Goal: Task Accomplishment & Management: Manage account settings

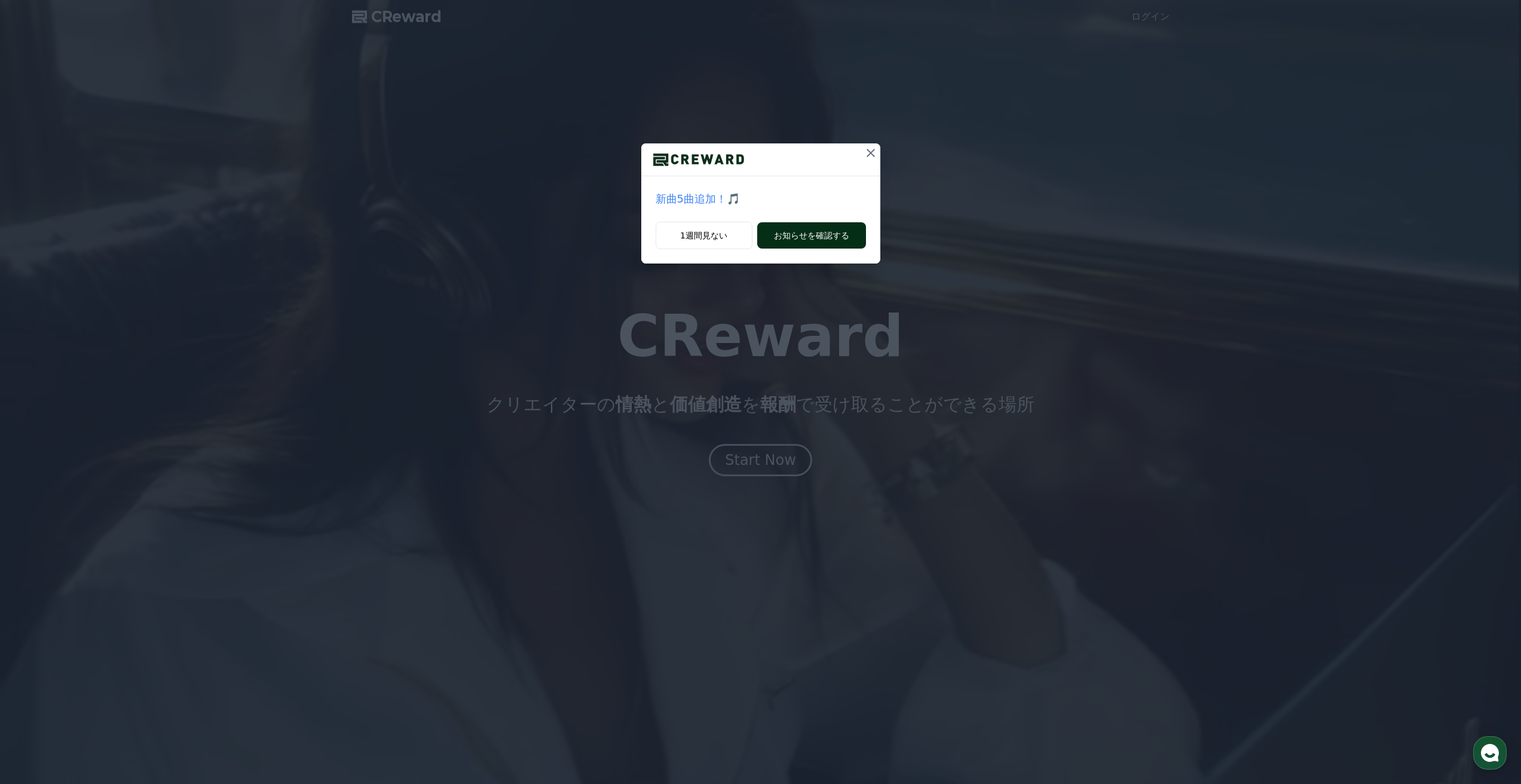
click at [824, 240] on button "お知らせを確認する" at bounding box center [812, 235] width 109 height 26
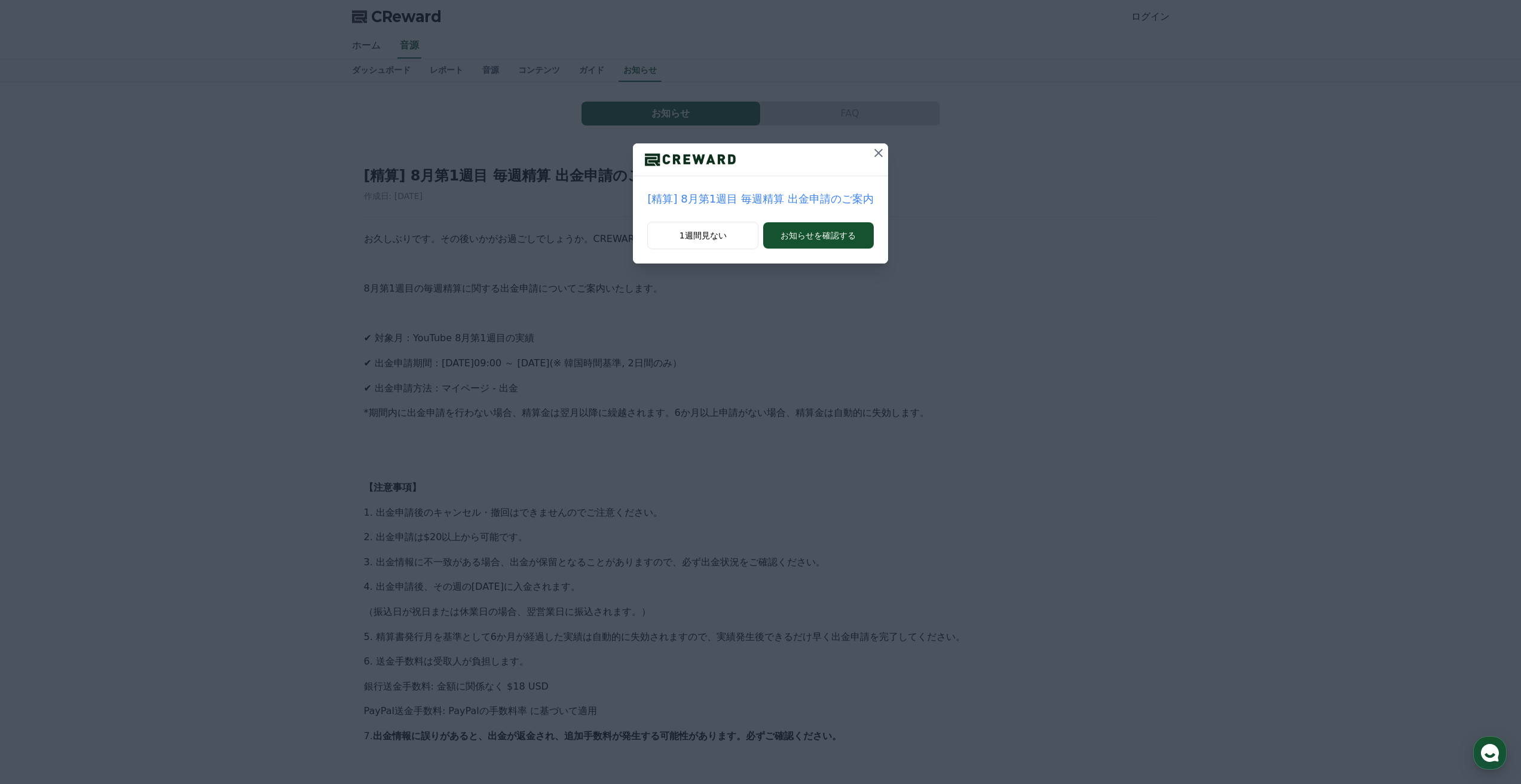
click at [873, 152] on icon at bounding box center [879, 153] width 15 height 15
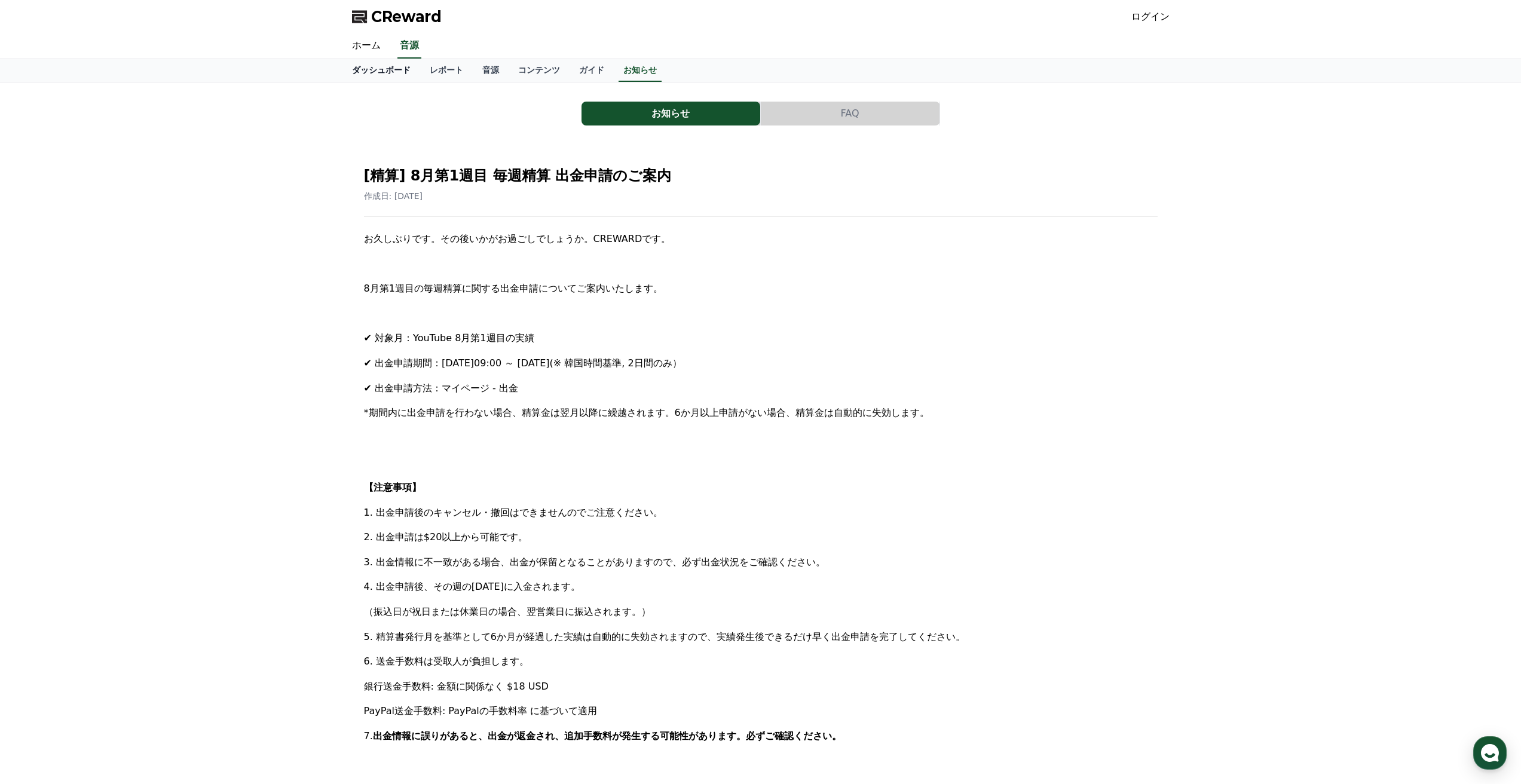
click at [396, 69] on link "ダッシュボード" at bounding box center [381, 70] width 78 height 23
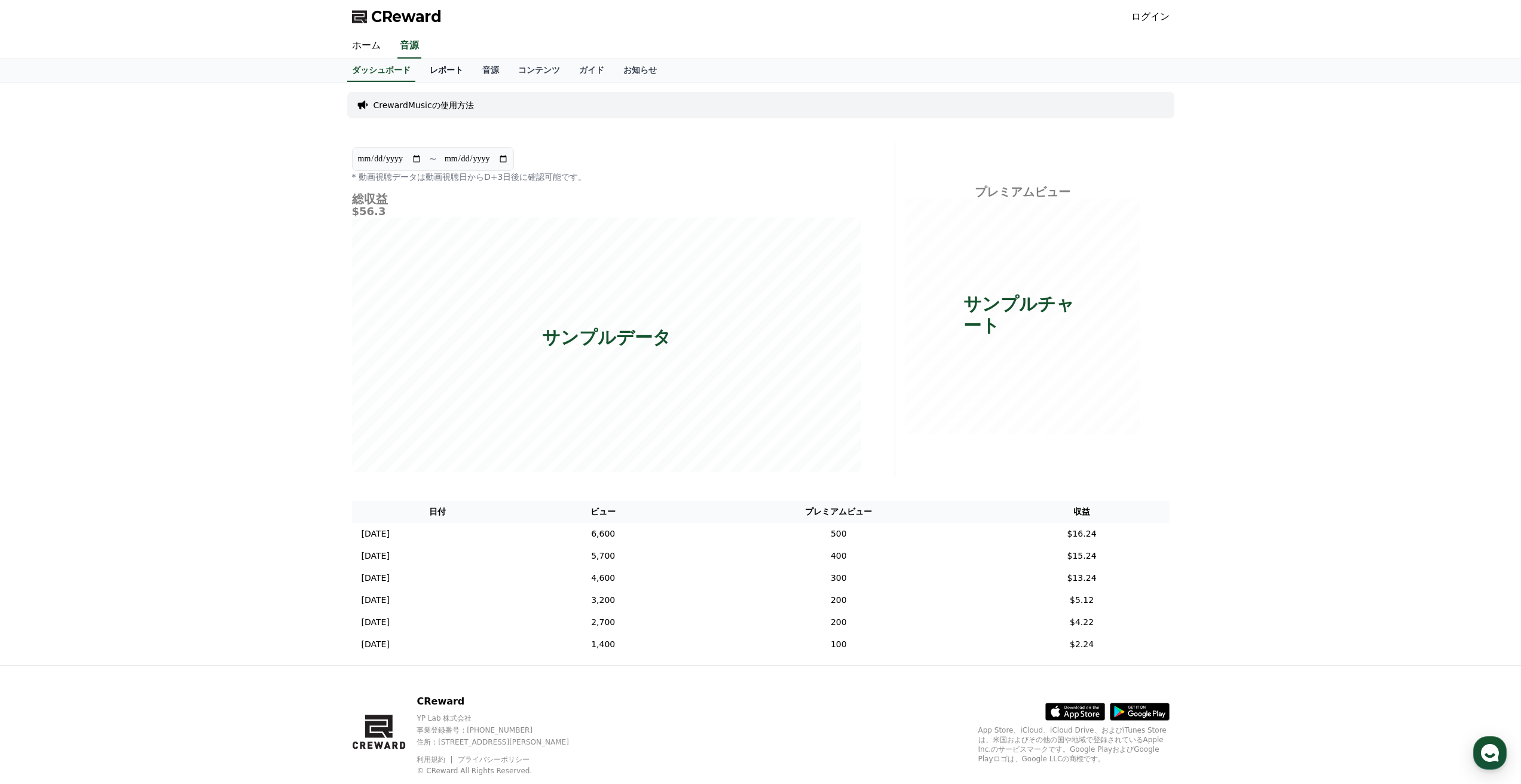
click at [454, 72] on link "レポート" at bounding box center [447, 70] width 53 height 23
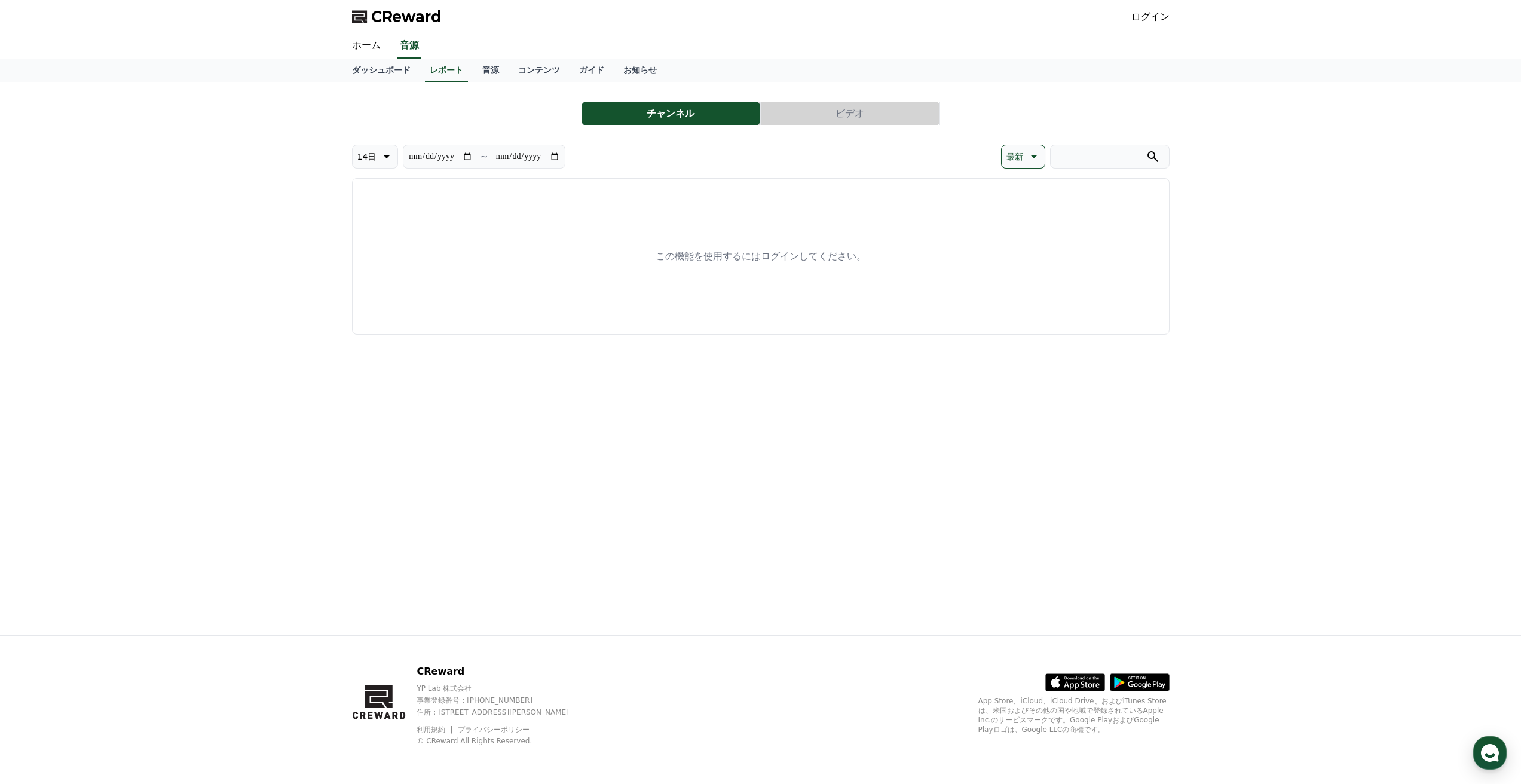
click at [1156, 17] on link "ログイン" at bounding box center [1150, 17] width 38 height 15
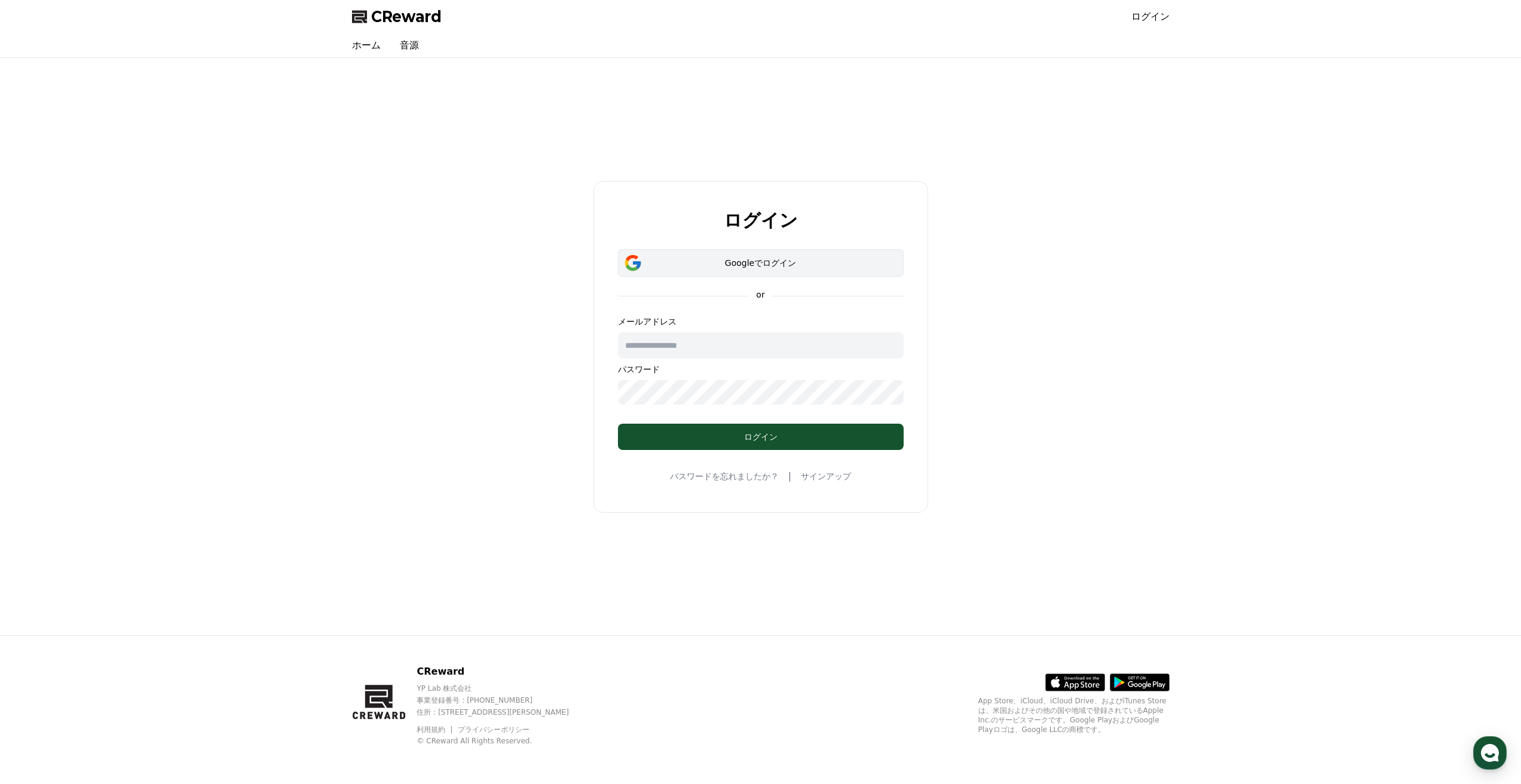
click at [788, 262] on div "Googleでログイン" at bounding box center [760, 262] width 251 height 12
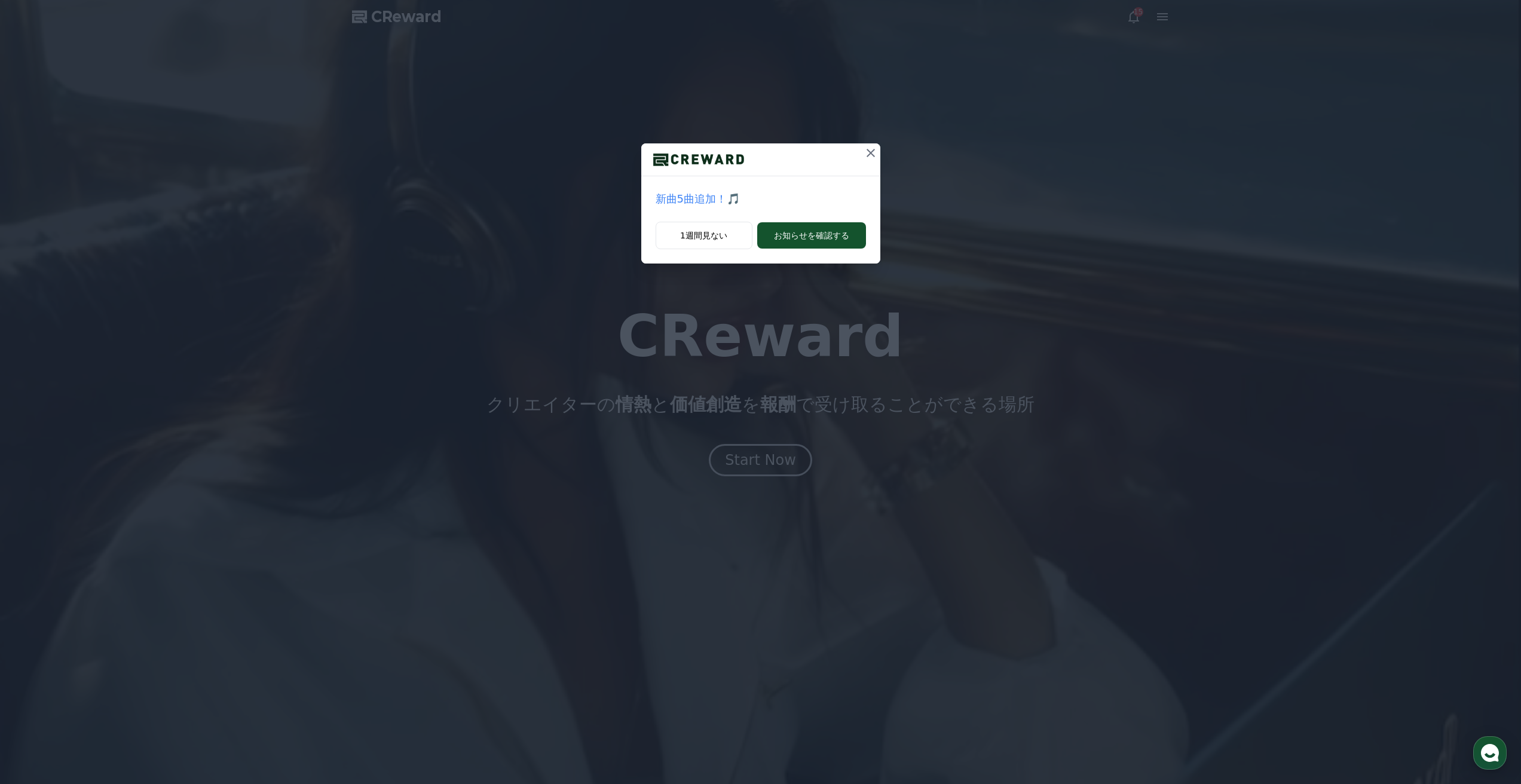
click at [873, 158] on icon at bounding box center [871, 153] width 15 height 15
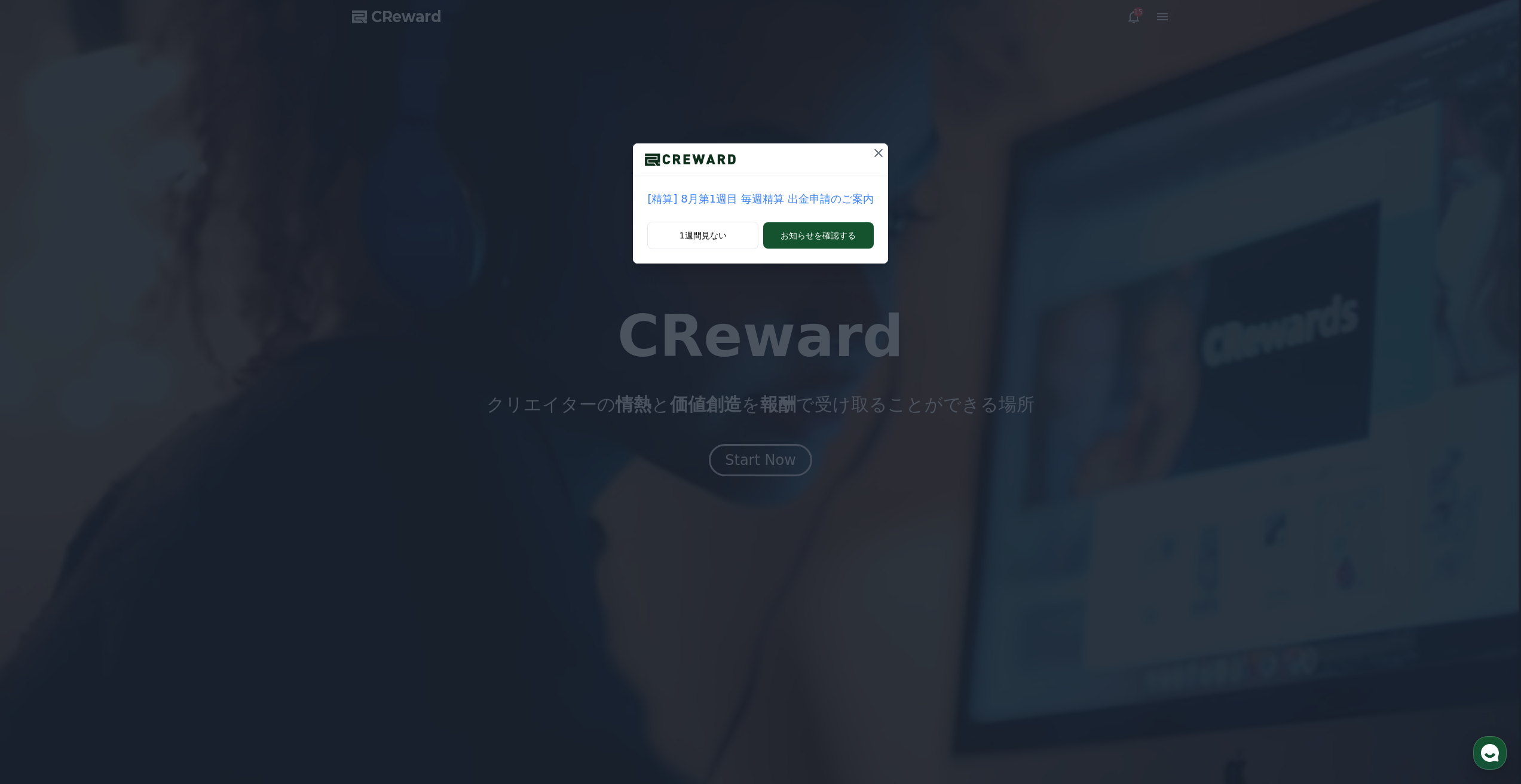
click at [873, 157] on icon at bounding box center [879, 153] width 15 height 15
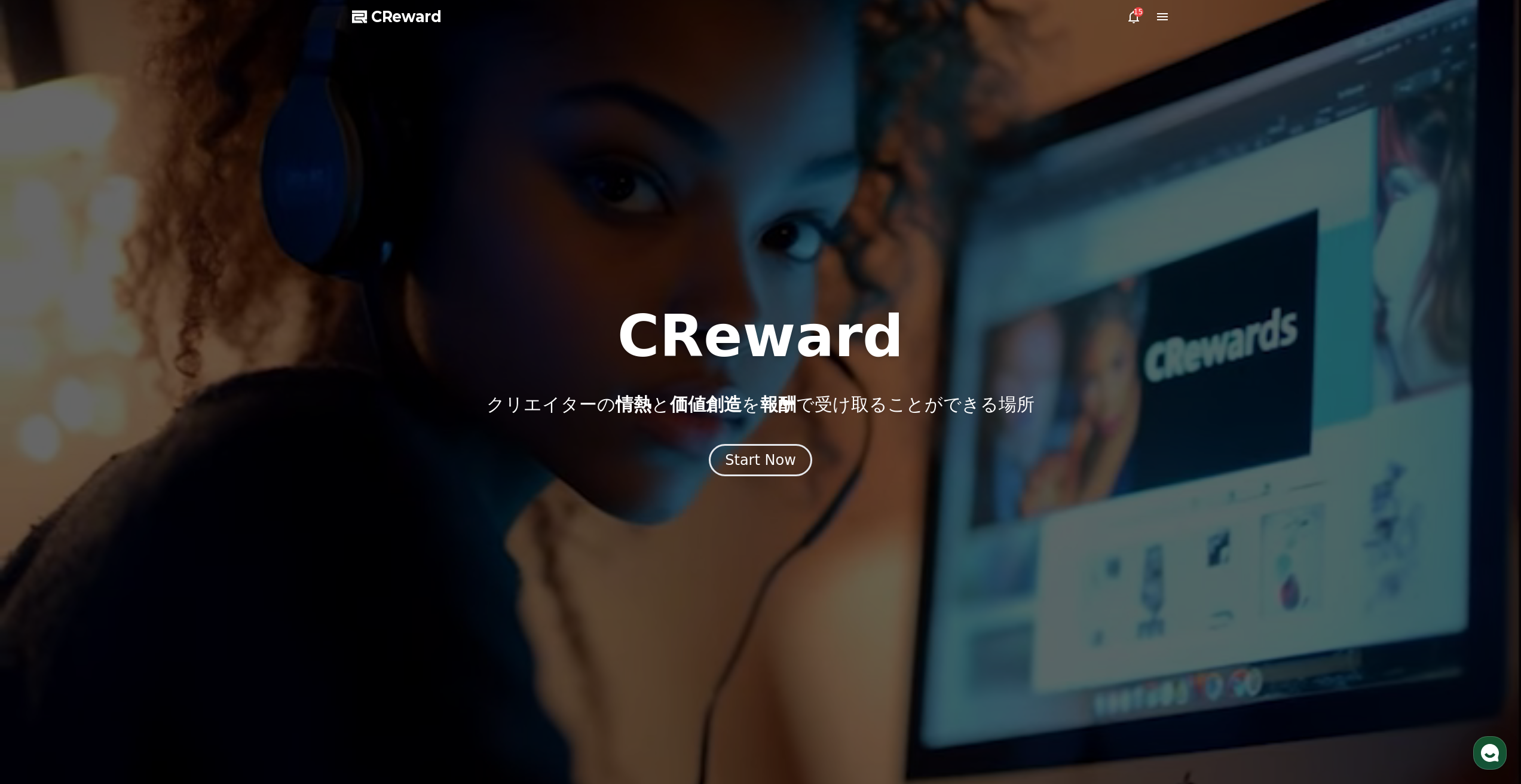
click at [1138, 18] on icon at bounding box center [1133, 17] width 15 height 15
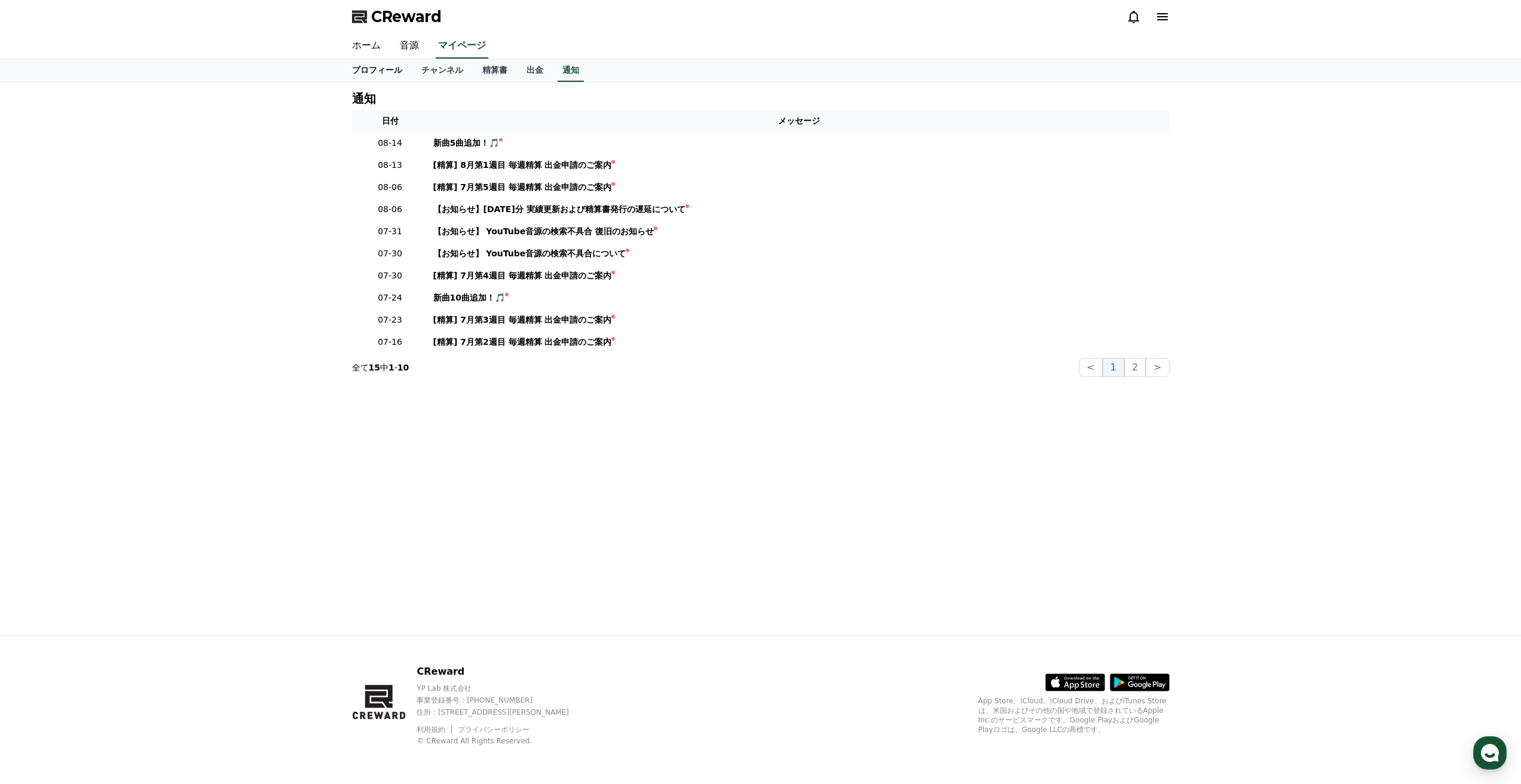
click at [403, 69] on link "プロフィール" at bounding box center [377, 70] width 69 height 23
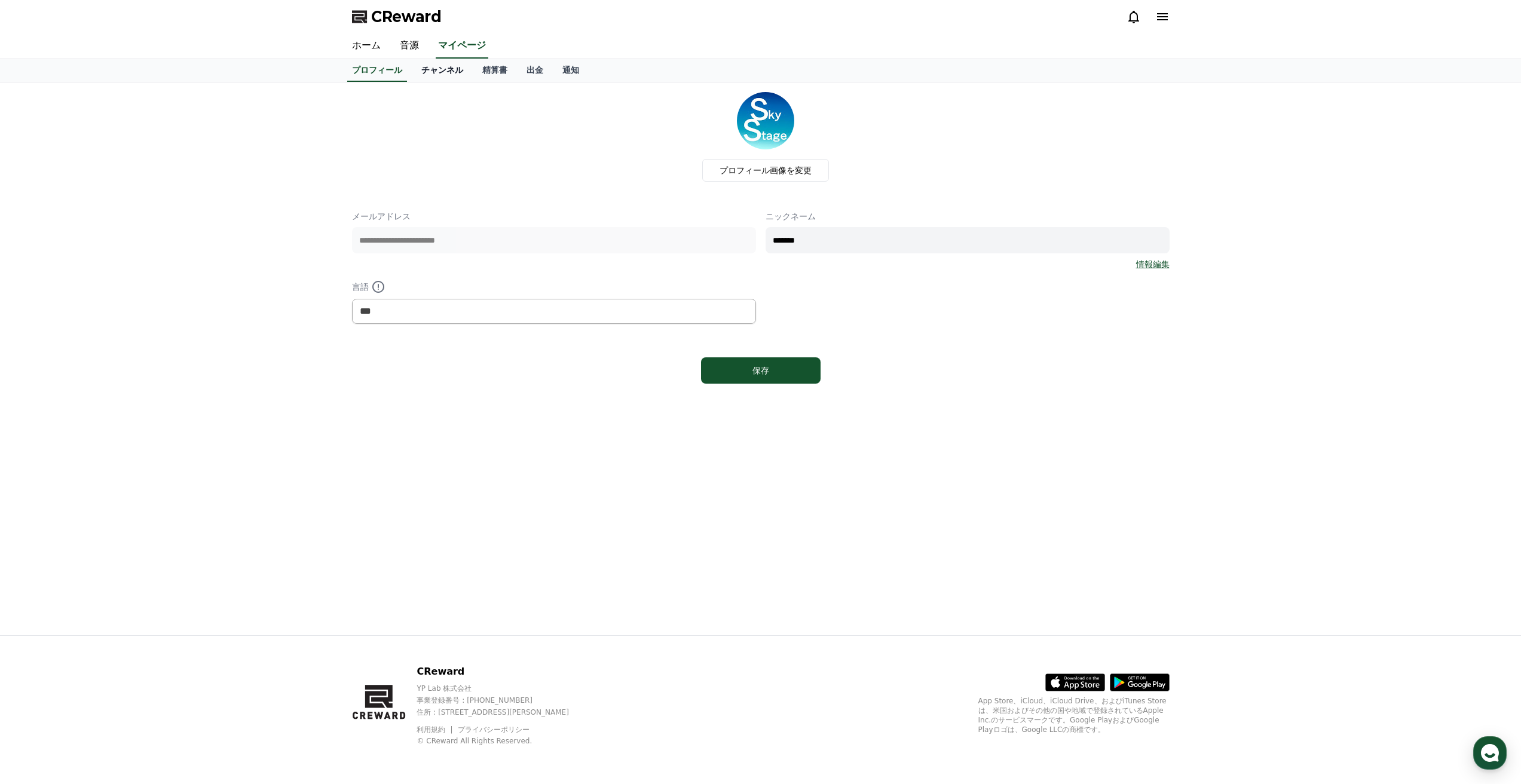
click at [433, 69] on link "チャンネル" at bounding box center [442, 70] width 61 height 23
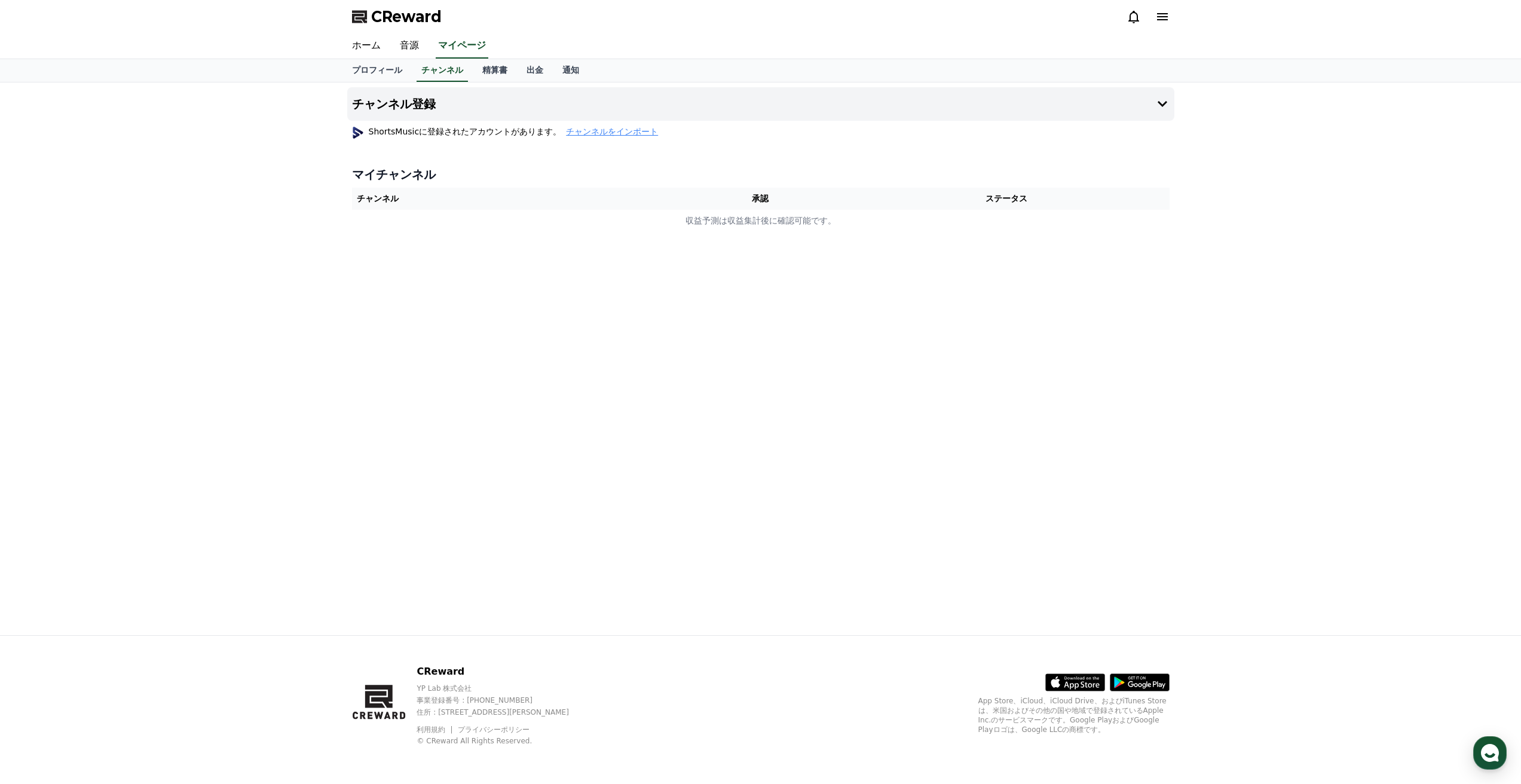
click at [598, 135] on span "チャンネルをインポート" at bounding box center [612, 131] width 92 height 12
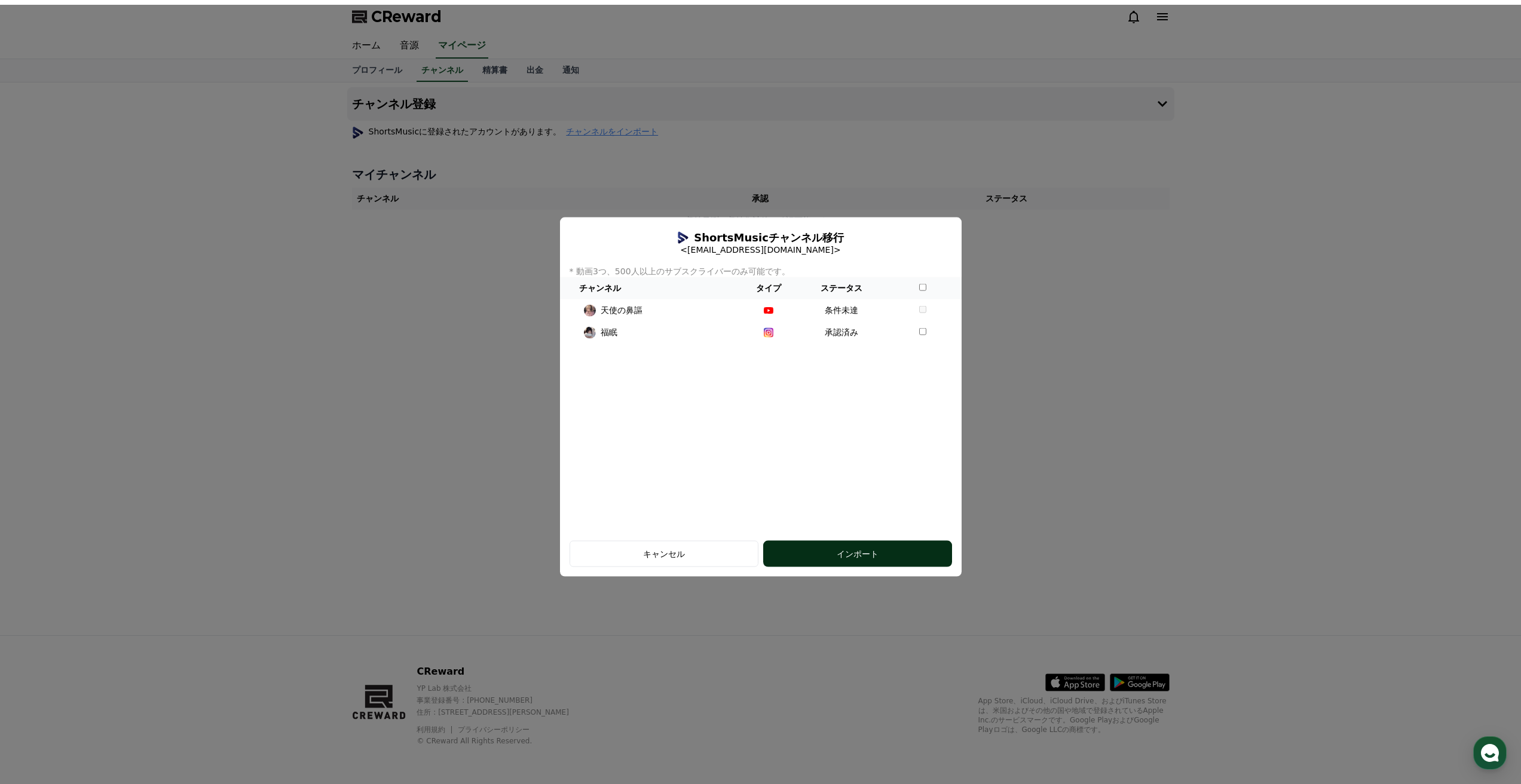
click at [805, 549] on div "インポート" at bounding box center [858, 553] width 141 height 12
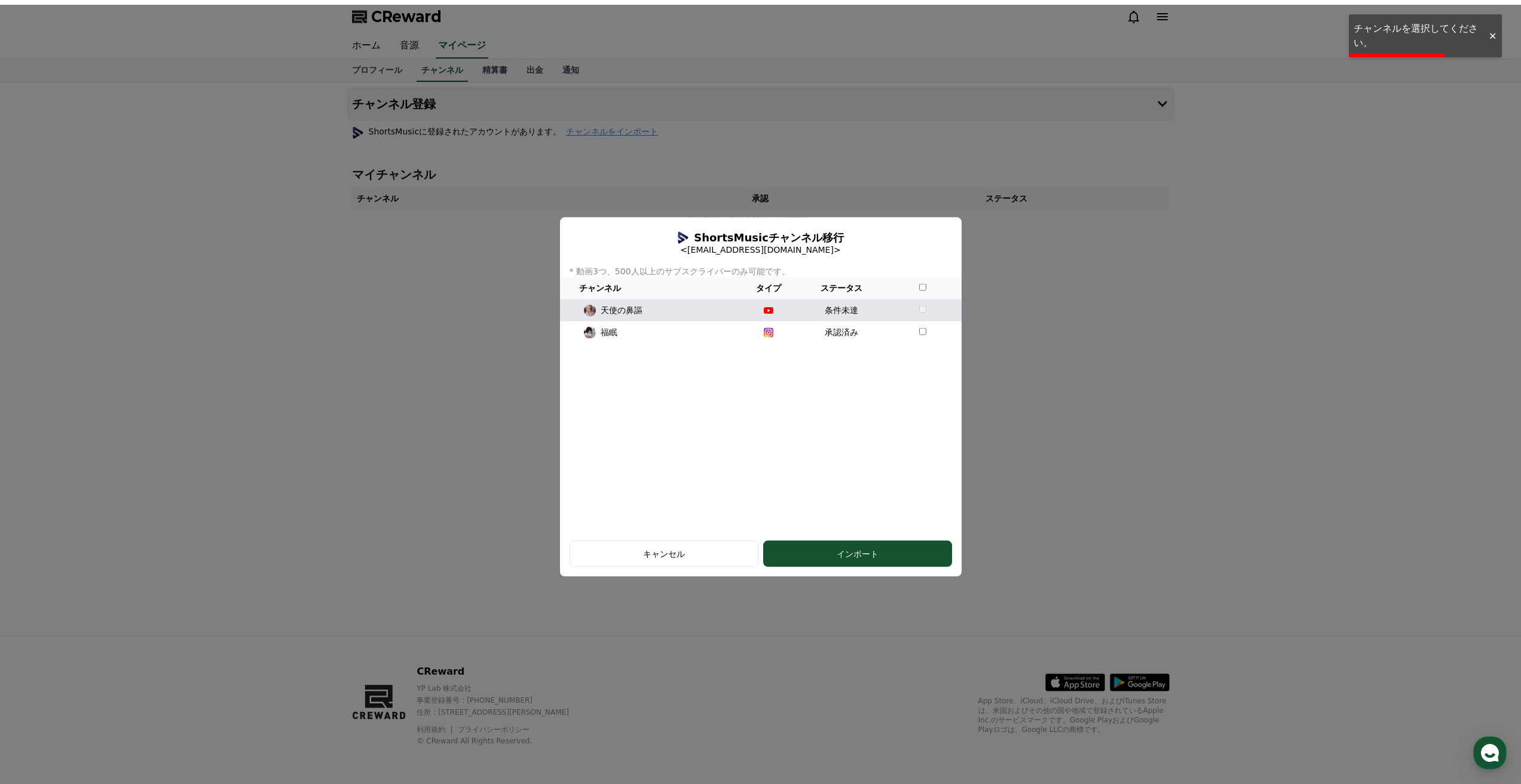
click at [722, 310] on div "天使の鼻謳" at bounding box center [649, 310] width 170 height 12
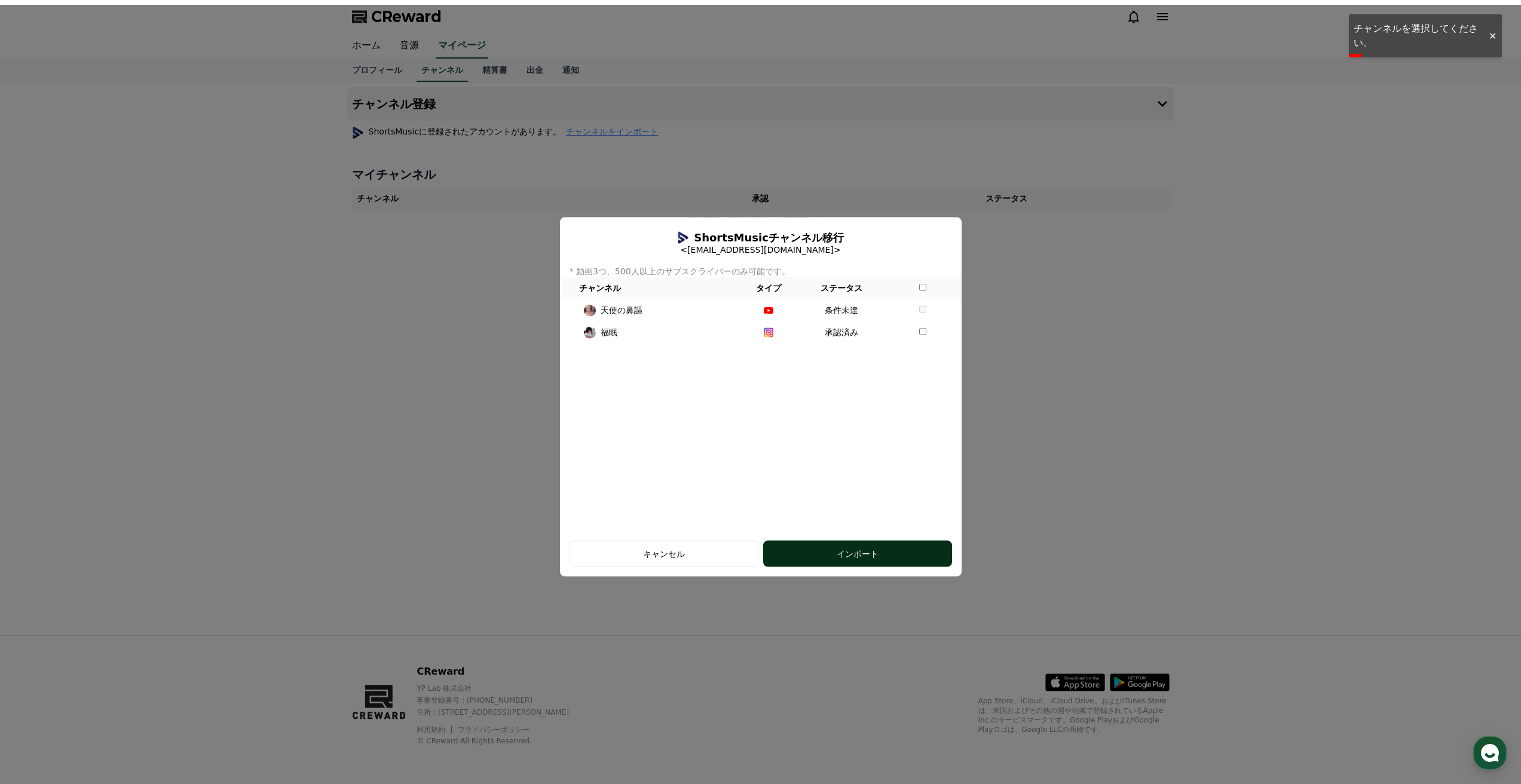
click at [817, 544] on button "インポート" at bounding box center [858, 553] width 189 height 26
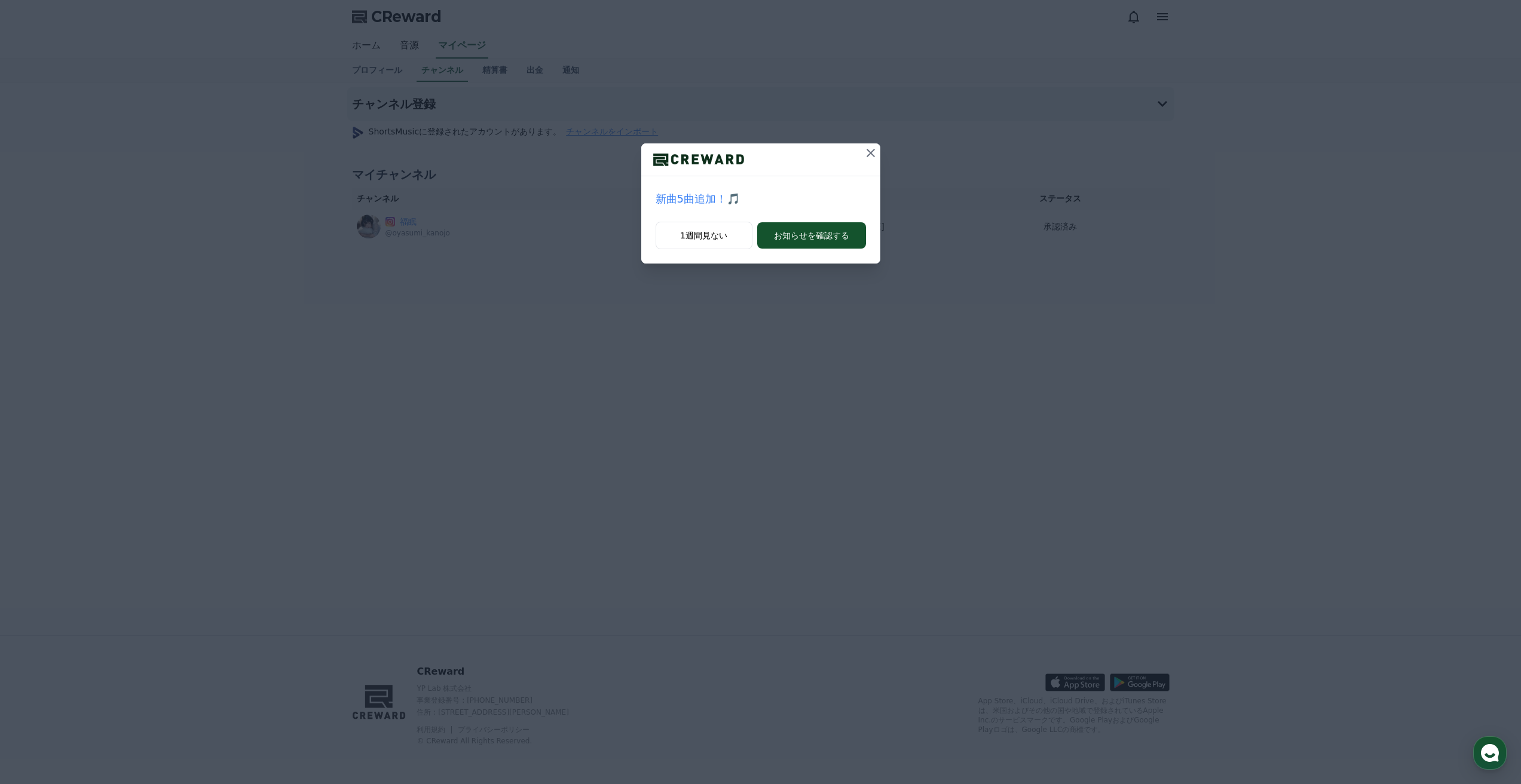
click at [869, 152] on icon at bounding box center [871, 153] width 8 height 8
click at [874, 152] on icon at bounding box center [879, 153] width 8 height 8
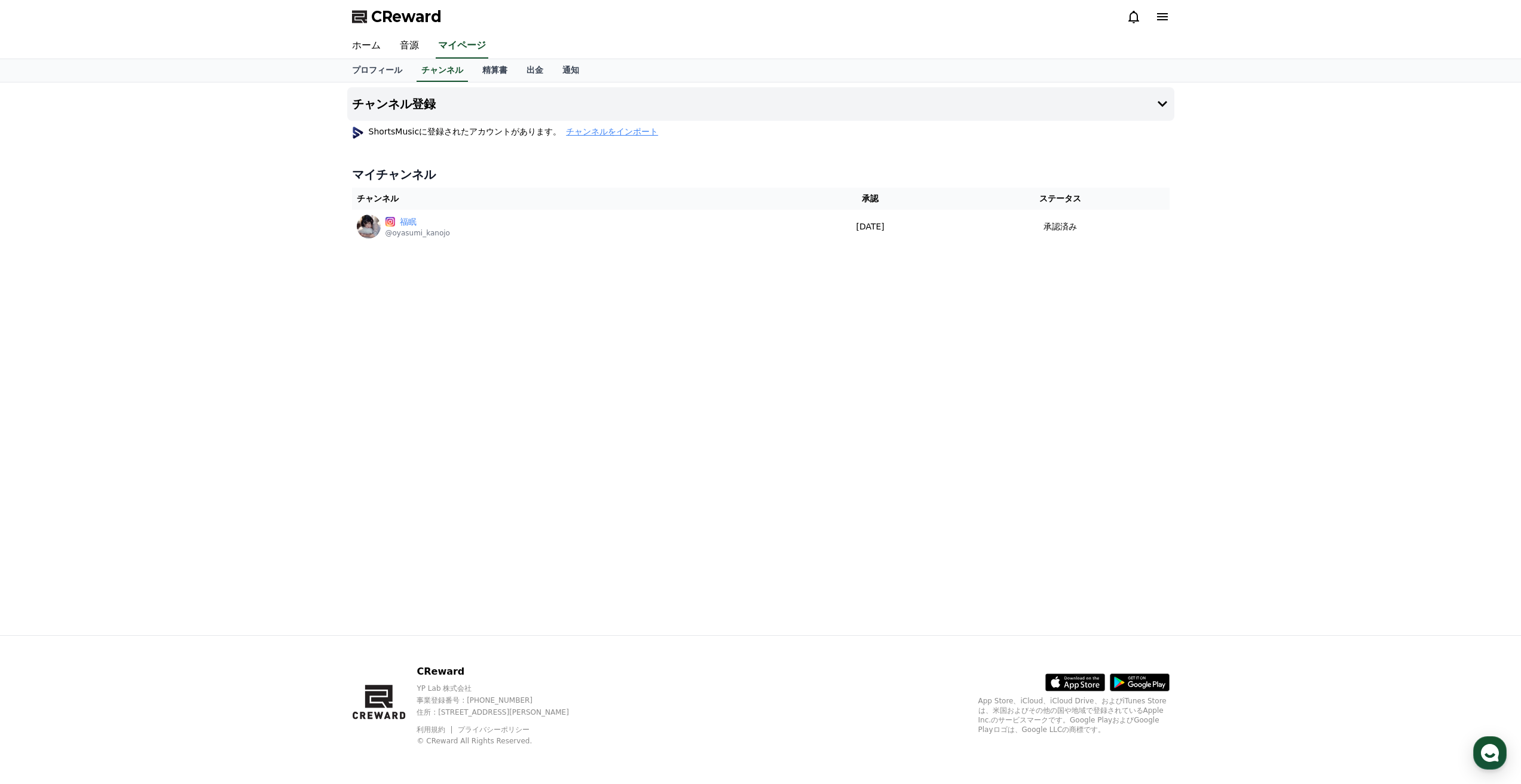
click at [588, 130] on span "チャンネルをインポート" at bounding box center [612, 131] width 92 height 12
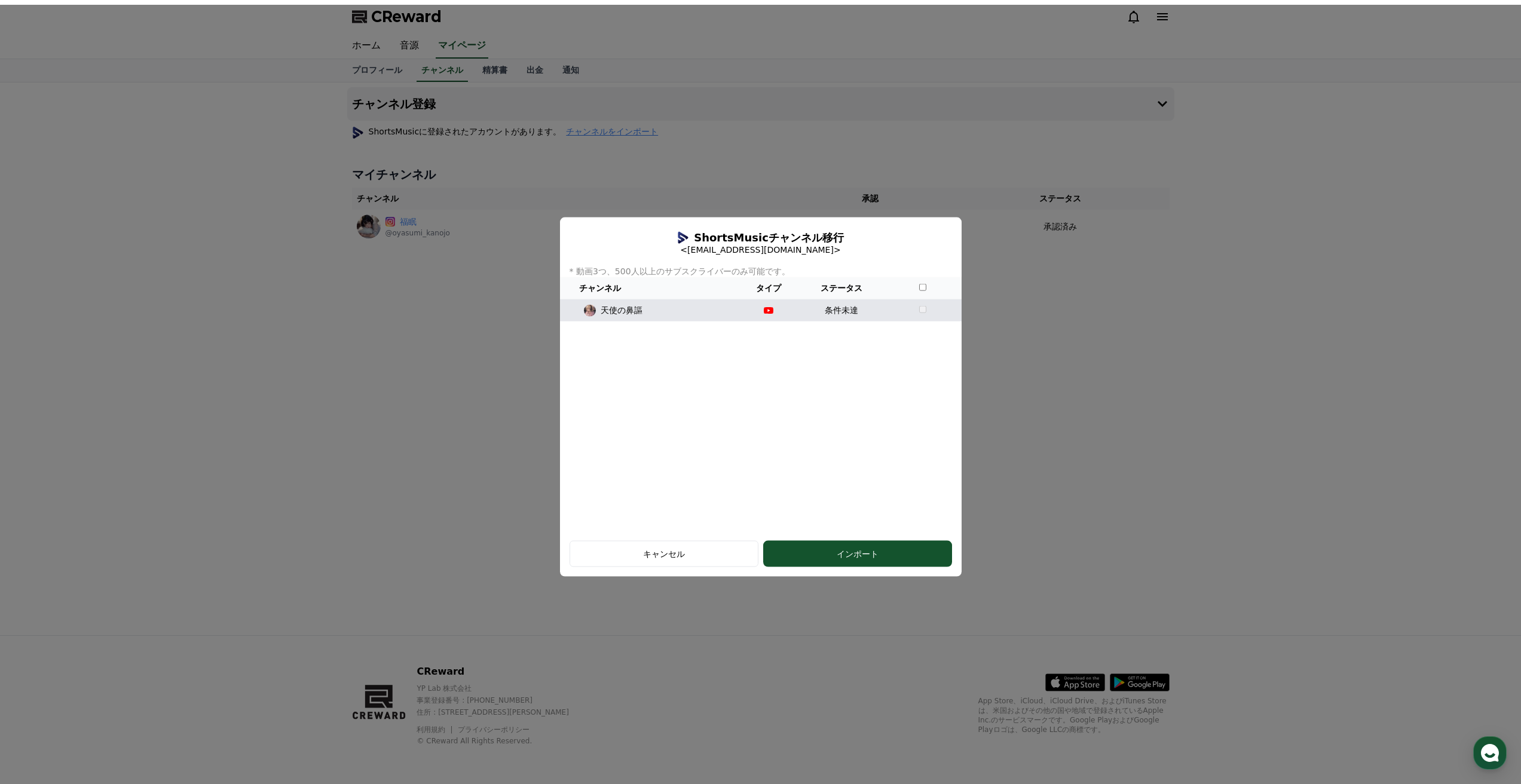
click at [822, 315] on td "条件未達" at bounding box center [841, 310] width 87 height 22
click at [663, 556] on div "キャンセル" at bounding box center [664, 553] width 154 height 12
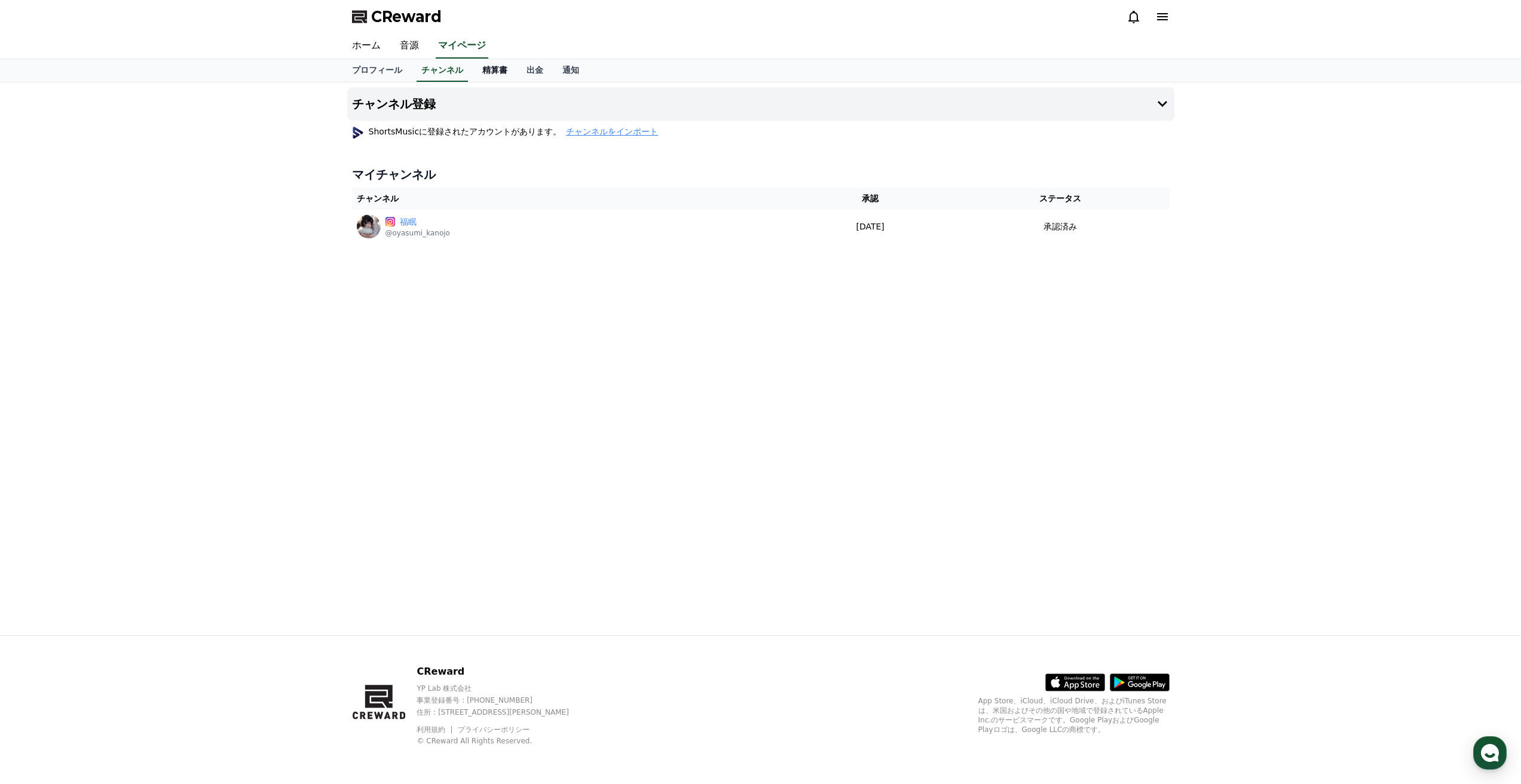
click at [483, 66] on link "精算書" at bounding box center [495, 70] width 44 height 23
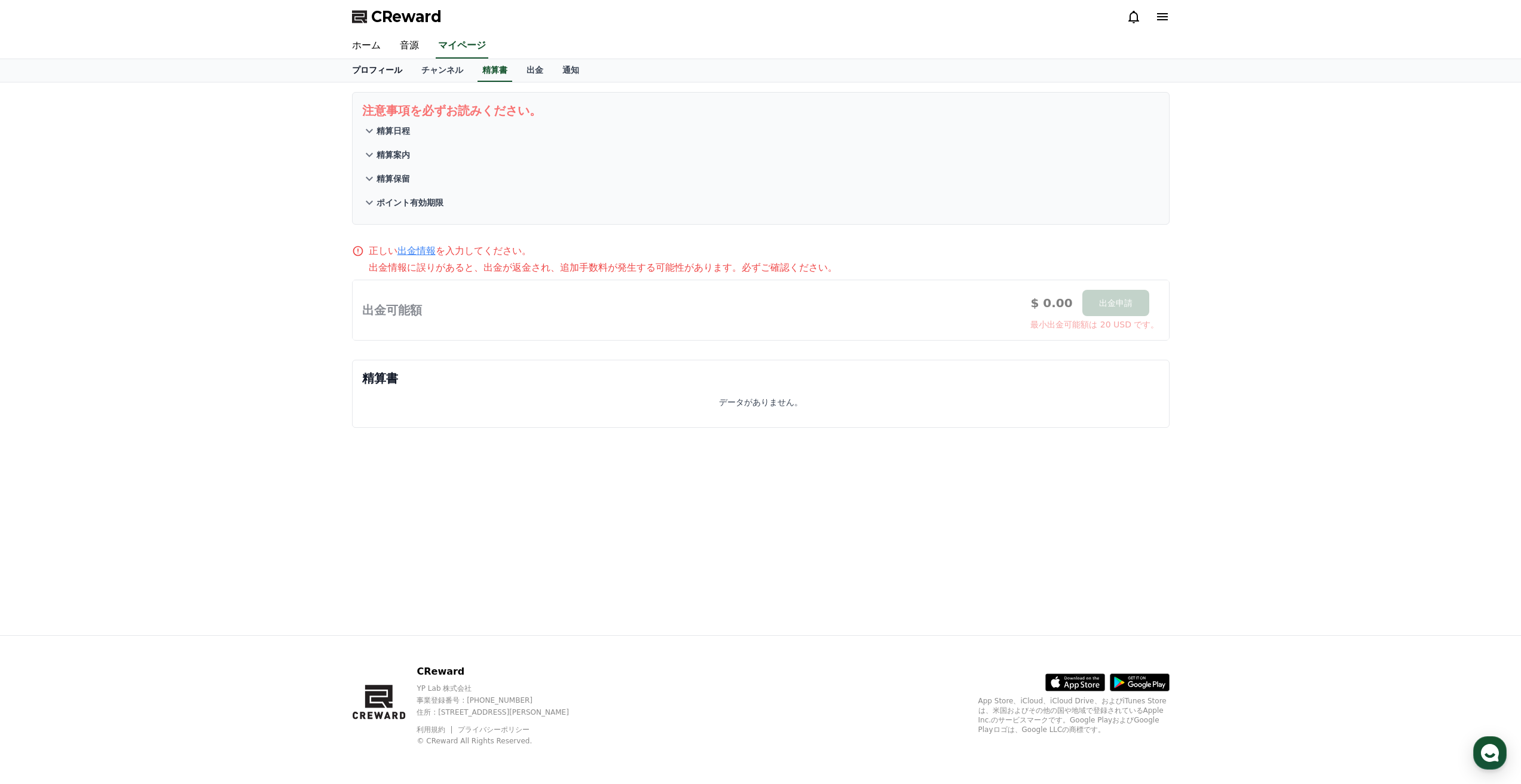
click at [376, 72] on link "プロフィール" at bounding box center [377, 70] width 69 height 23
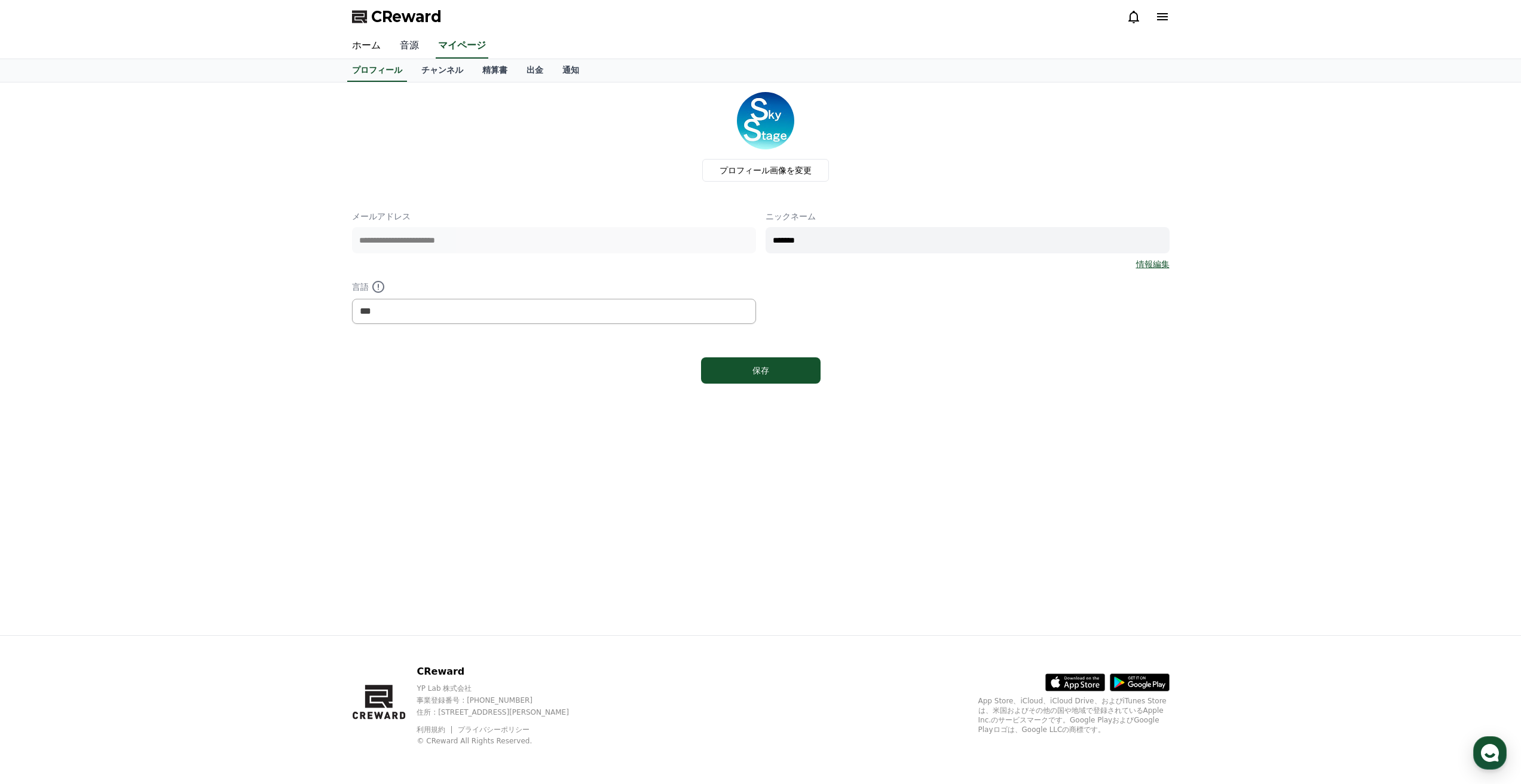
click at [397, 41] on link "音源" at bounding box center [409, 46] width 38 height 25
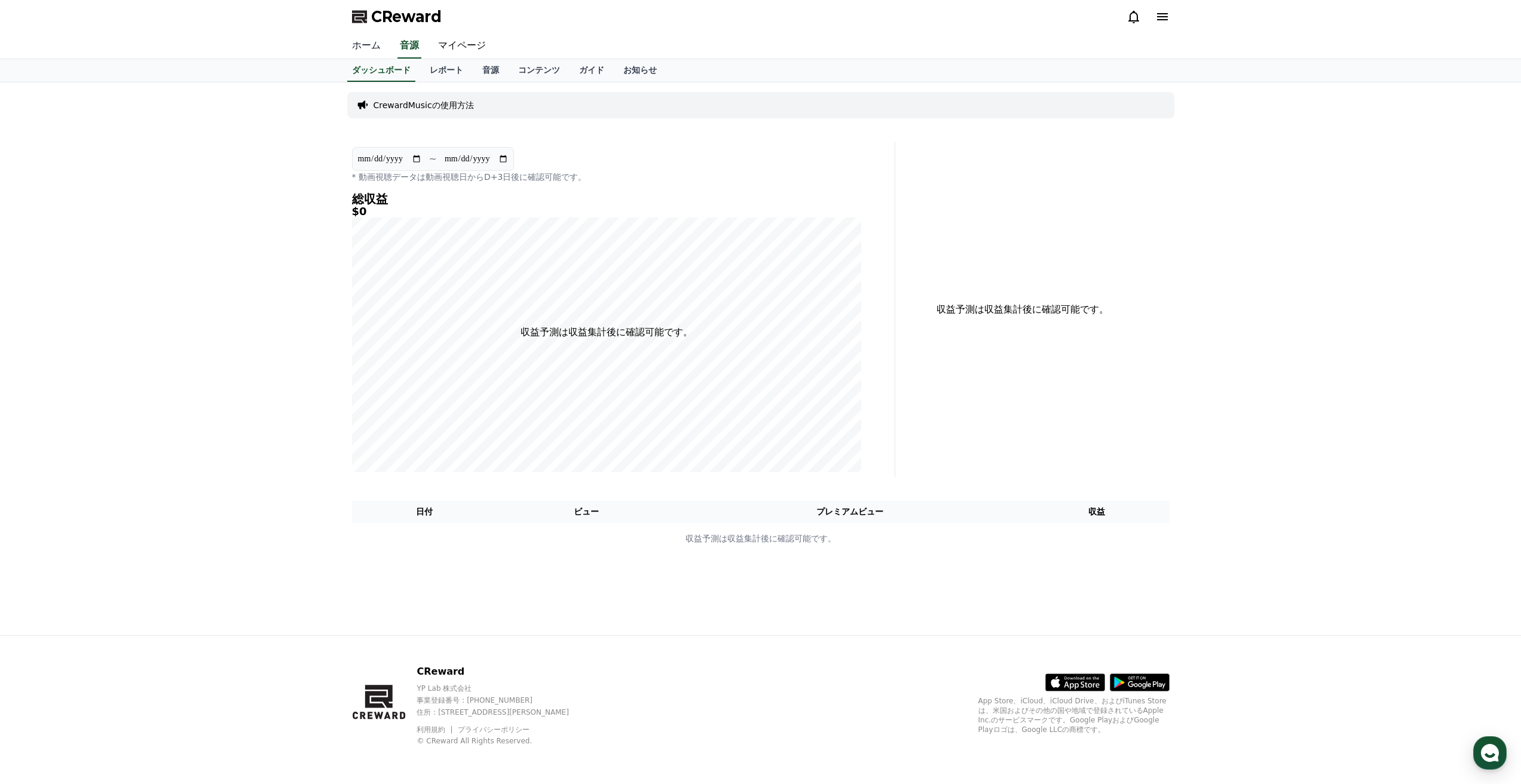
click at [363, 44] on link "ホーム" at bounding box center [366, 46] width 48 height 25
